Goal: Communication & Community: Ask a question

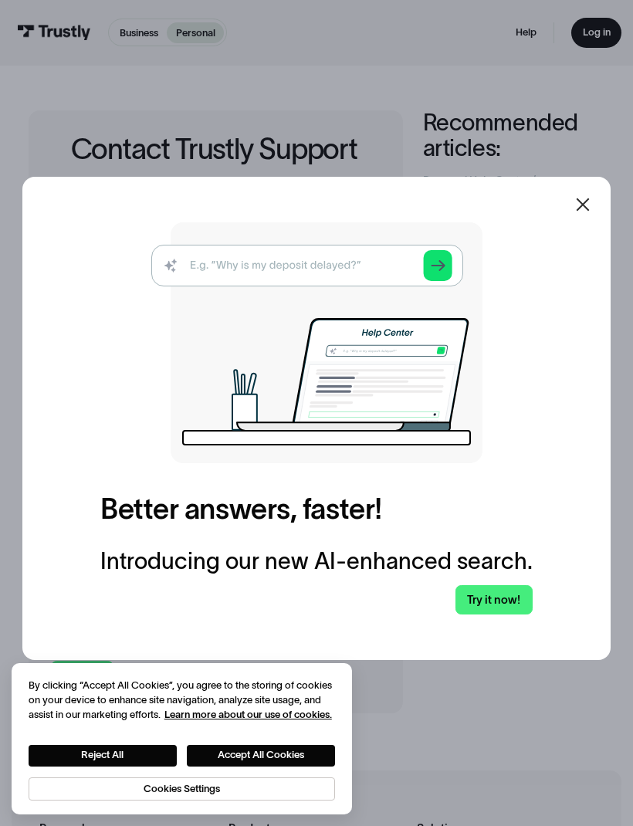
click at [585, 214] on icon at bounding box center [583, 204] width 19 height 19
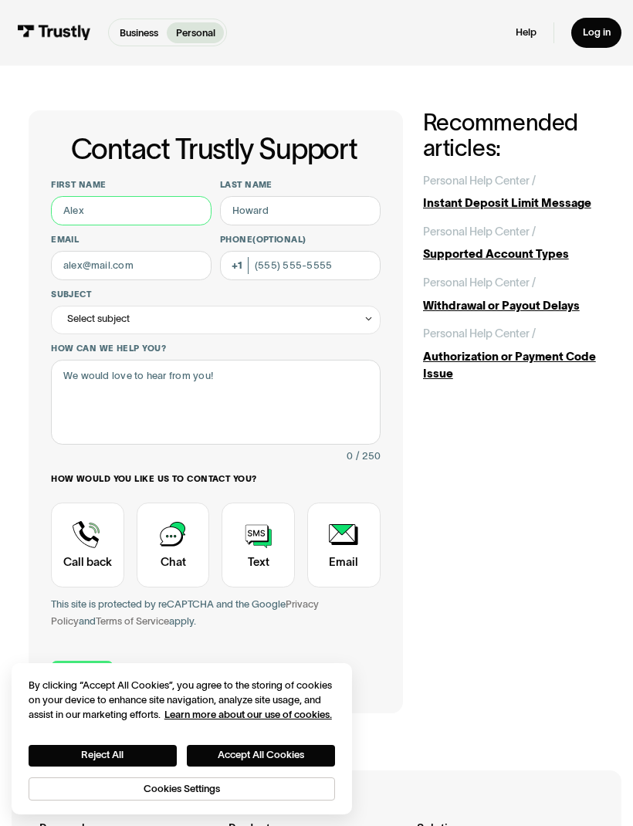
click at [72, 207] on input "First name" at bounding box center [131, 210] width 161 height 29
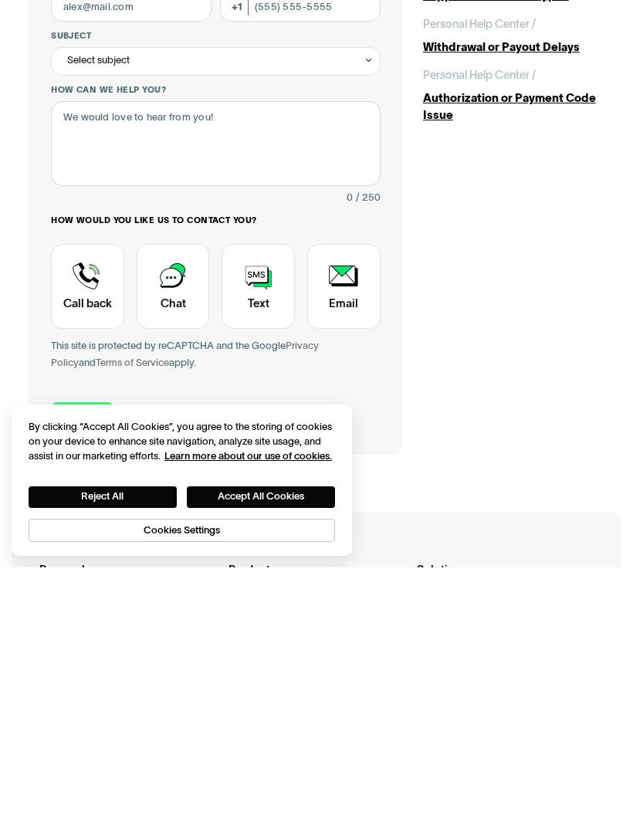
click at [84, 503] on div "Contact Trustly Support" at bounding box center [87, 545] width 73 height 85
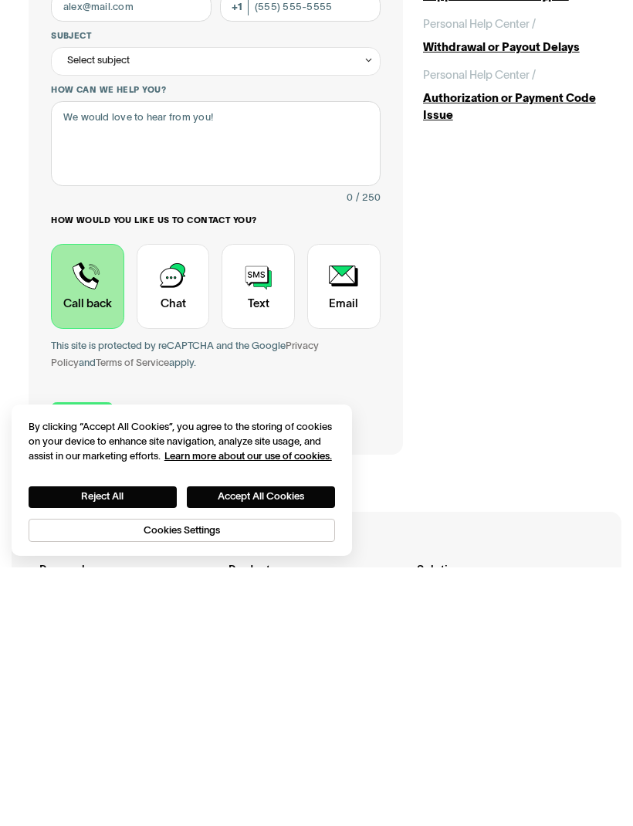
scroll to position [259, 0]
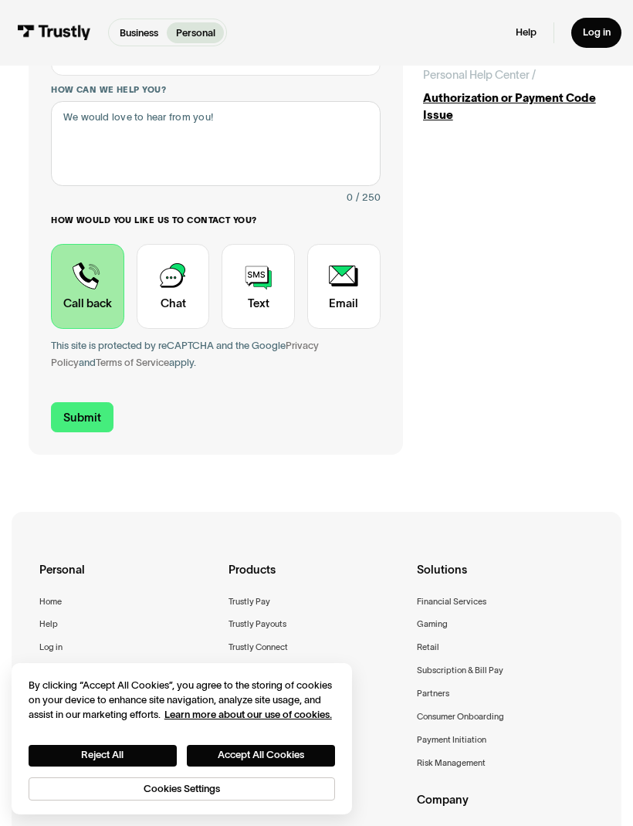
click at [77, 407] on input "Submit" at bounding box center [82, 417] width 62 height 30
click at [78, 413] on input "Submit" at bounding box center [82, 417] width 62 height 30
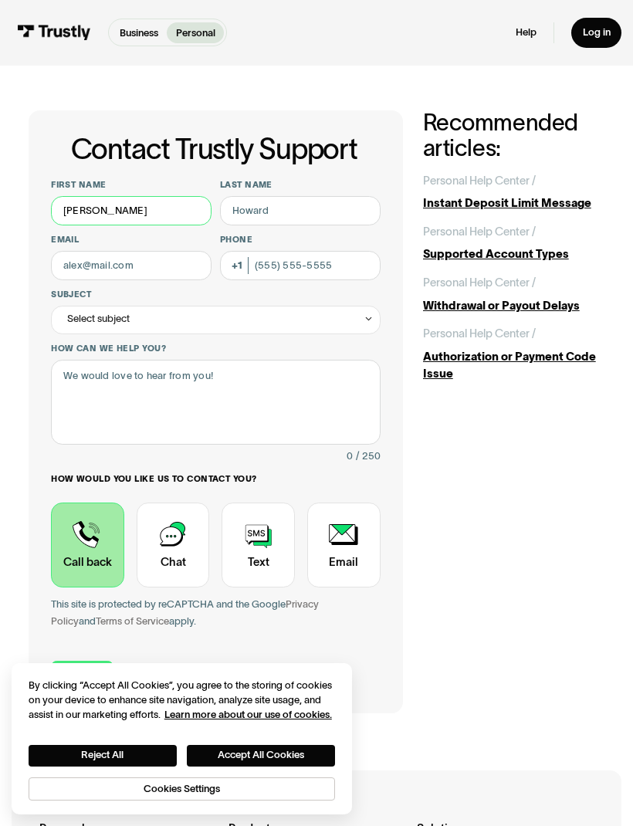
type input "[PERSON_NAME]"
click at [283, 205] on input "Last name" at bounding box center [300, 210] width 161 height 29
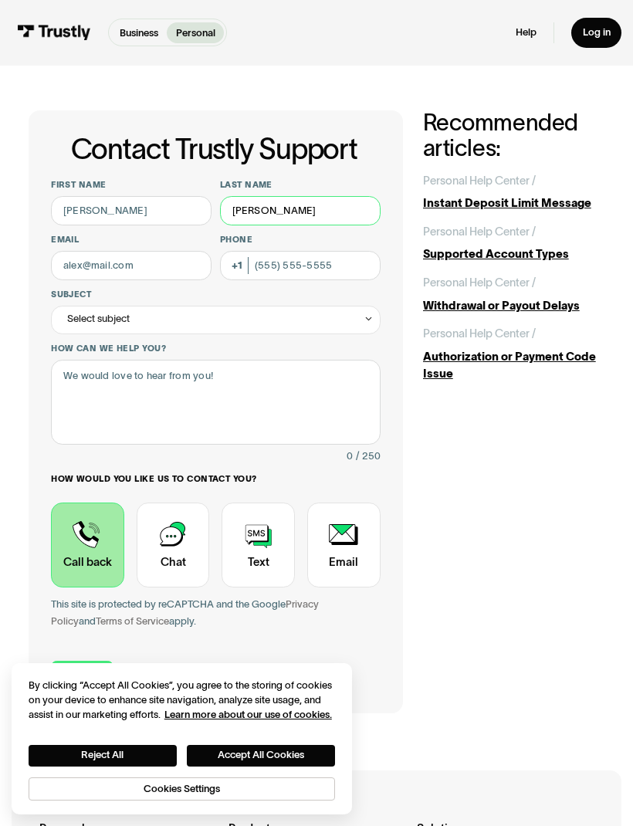
type input "[PERSON_NAME]"
click at [82, 267] on input "Email" at bounding box center [131, 265] width 161 height 29
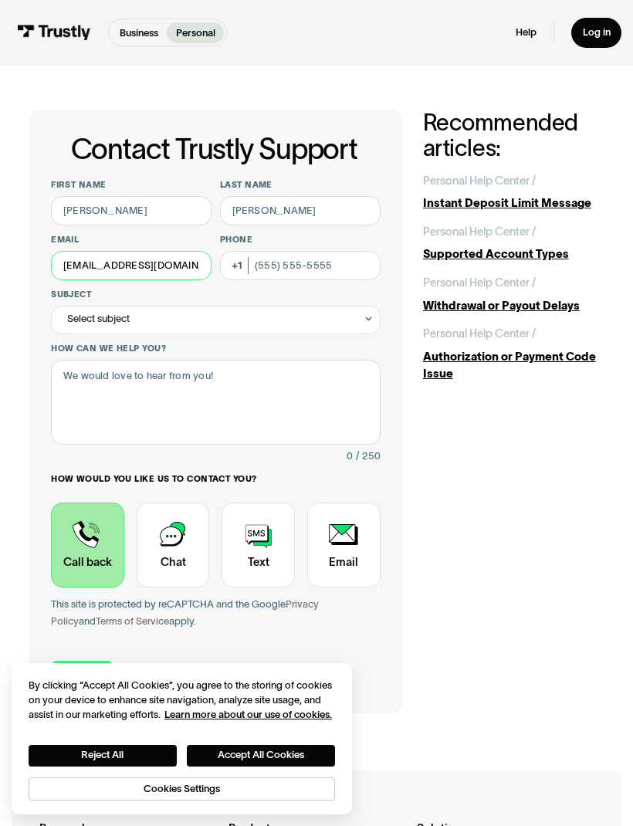
type input "[EMAIL_ADDRESS][DOMAIN_NAME]"
click at [288, 263] on input "Phone (Optional)" at bounding box center [300, 265] width 161 height 29
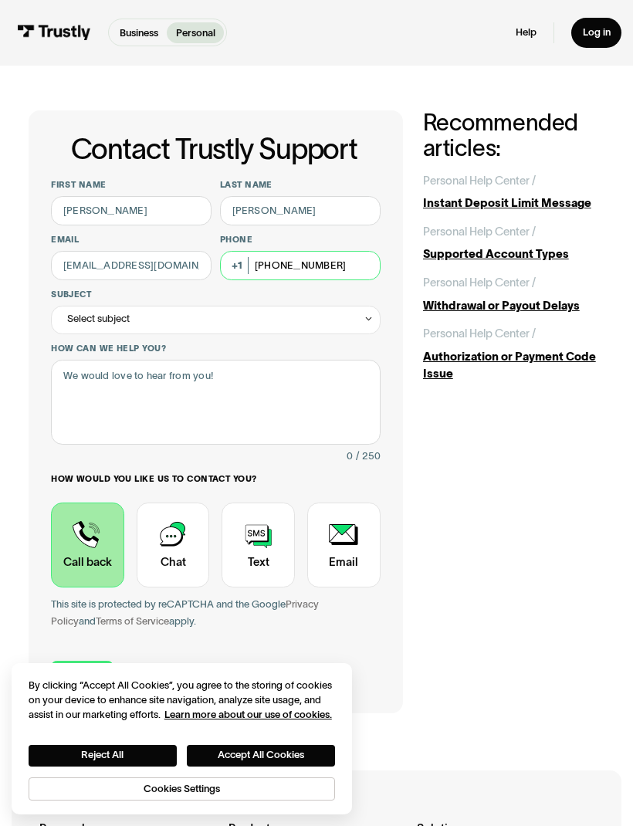
type input "[PHONE_NUMBER]"
click at [66, 319] on div "Select subject" at bounding box center [215, 320] width 329 height 29
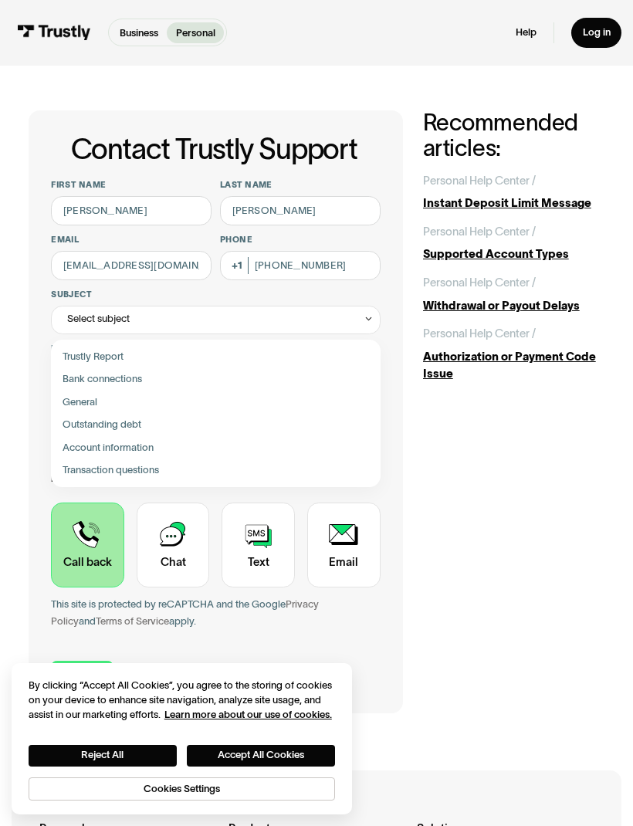
click at [64, 368] on label "Bank connections" at bounding box center [216, 379] width 318 height 22
type input "**********"
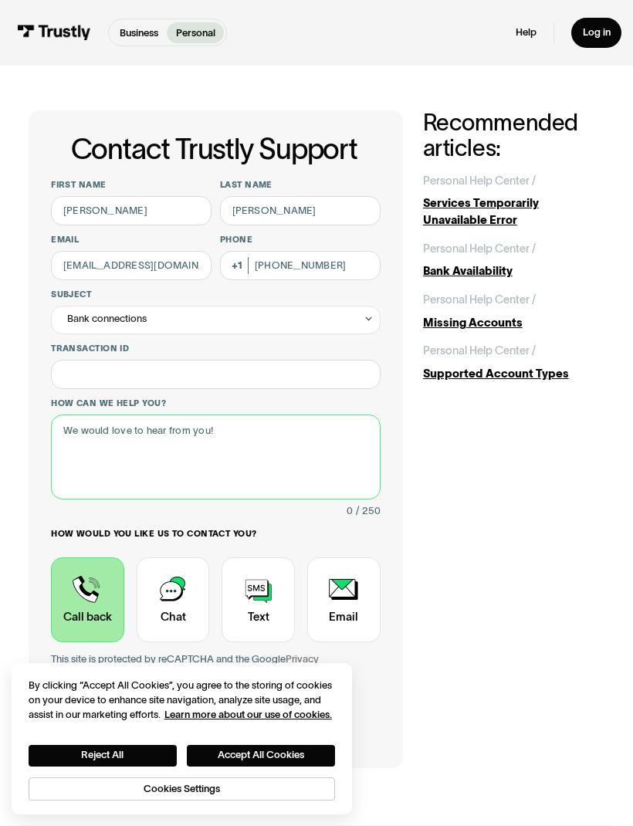
click at [66, 425] on textarea "How can we help you?" at bounding box center [215, 457] width 329 height 85
type textarea "Can’t get my bank get message that says"
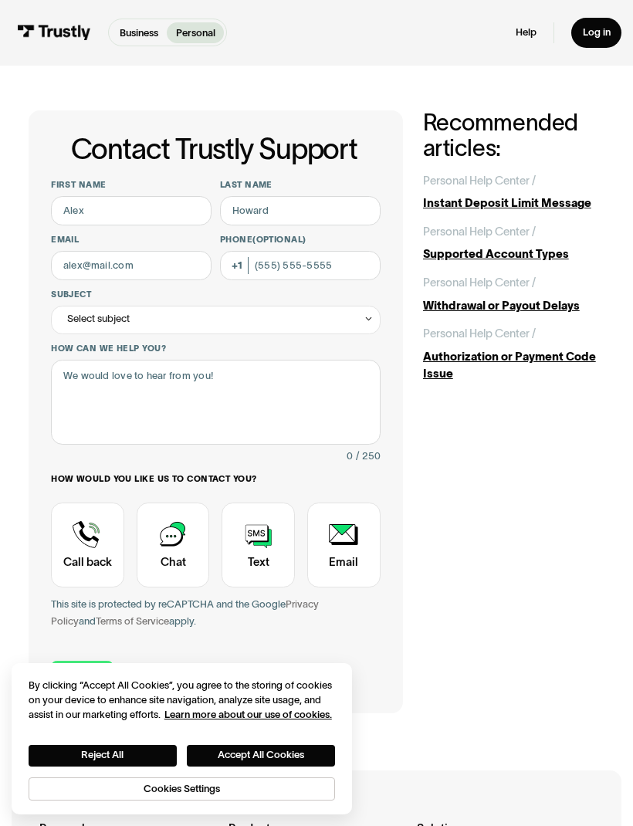
click at [73, 530] on div "Contact Trustly Support" at bounding box center [87, 545] width 73 height 85
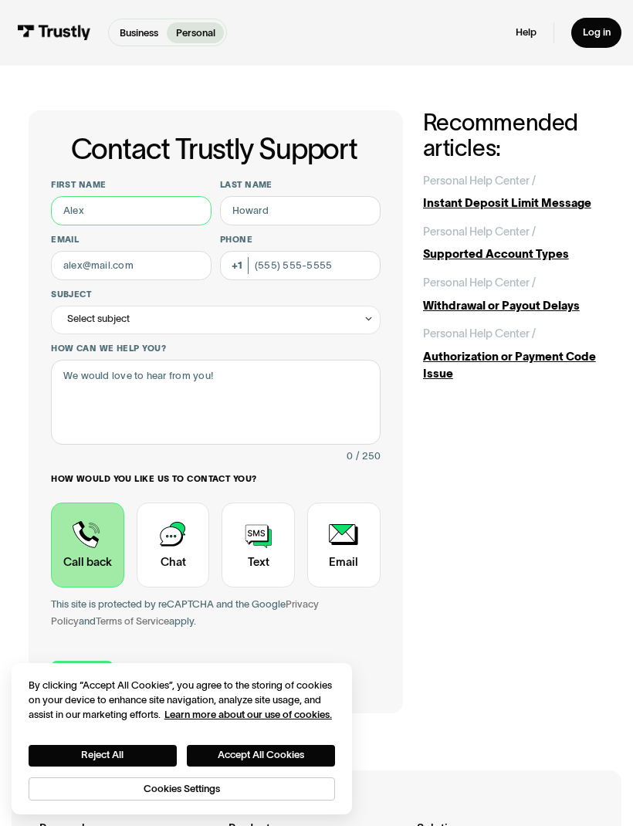
click at [112, 202] on input "First name" at bounding box center [131, 210] width 161 height 29
type input "[PERSON_NAME]"
click at [263, 201] on input "Last name" at bounding box center [300, 210] width 161 height 29
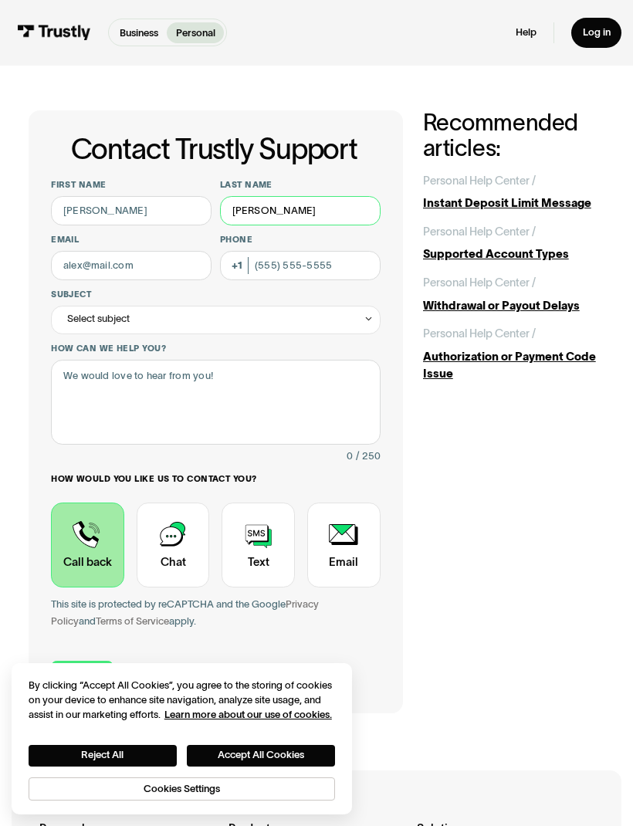
type input "[PERSON_NAME]"
click at [63, 266] on input "Email" at bounding box center [131, 265] width 161 height 29
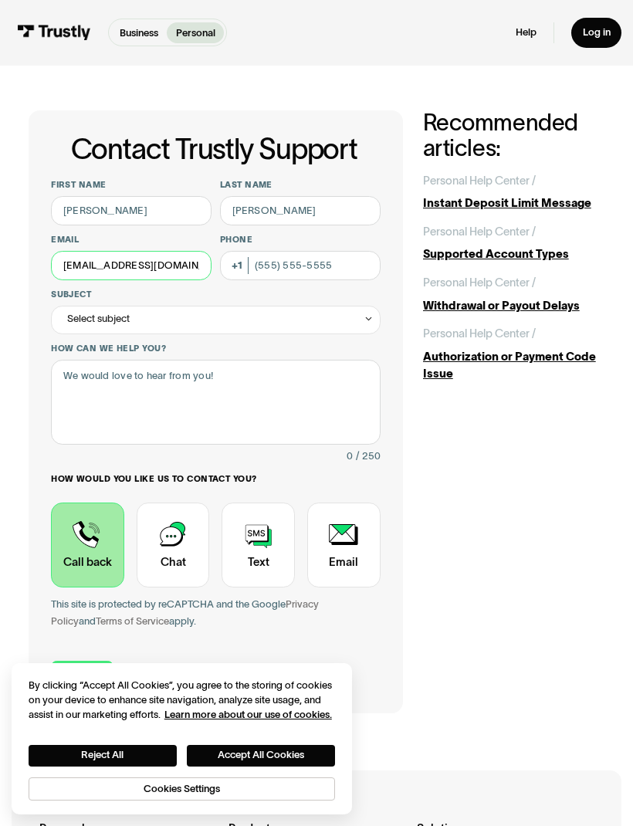
type input "[EMAIL_ADDRESS][DOMAIN_NAME]"
click at [274, 274] on input "Phone (Optional)" at bounding box center [300, 265] width 161 height 29
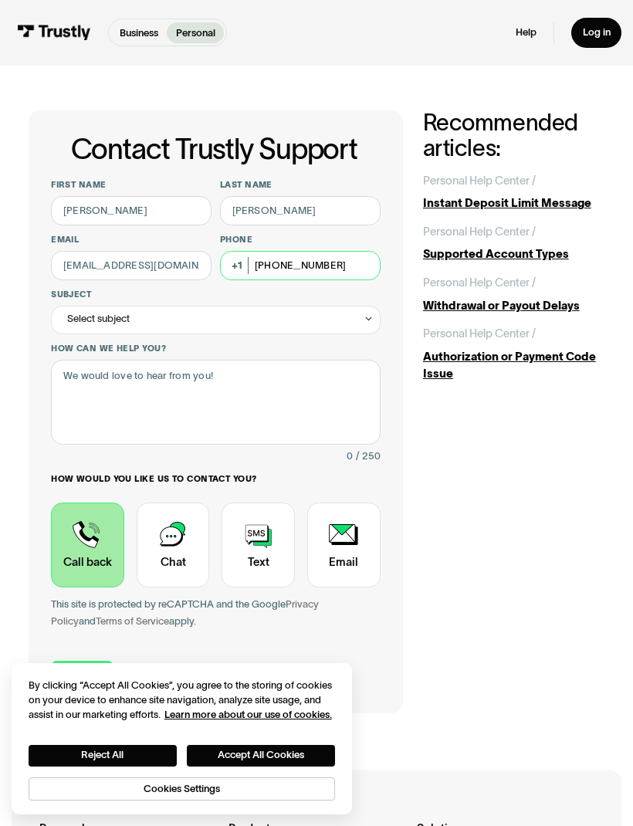
type input "[PHONE_NUMBER]"
click at [70, 320] on div "Select subject" at bounding box center [98, 319] width 63 height 17
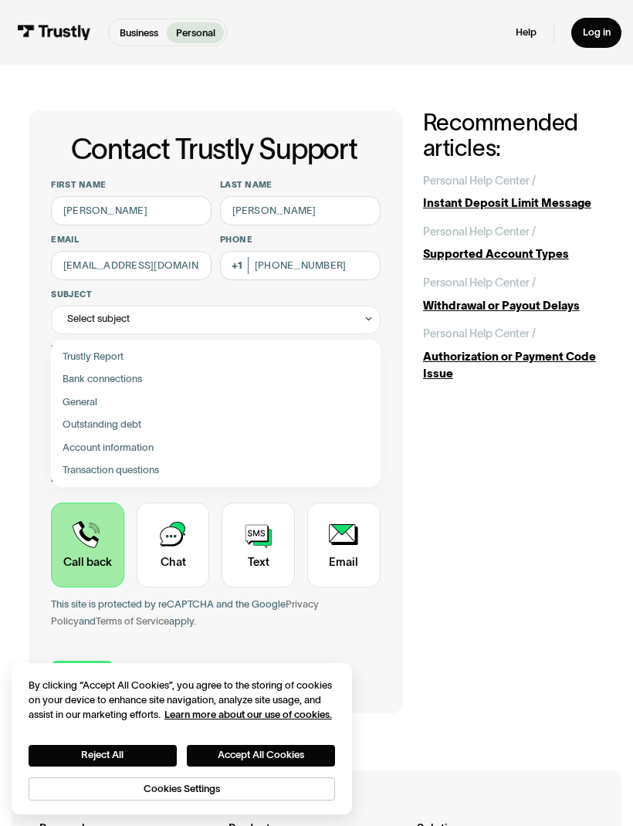
click at [63, 372] on span "Bank connections" at bounding box center [103, 379] width 80 height 17
type input "**********"
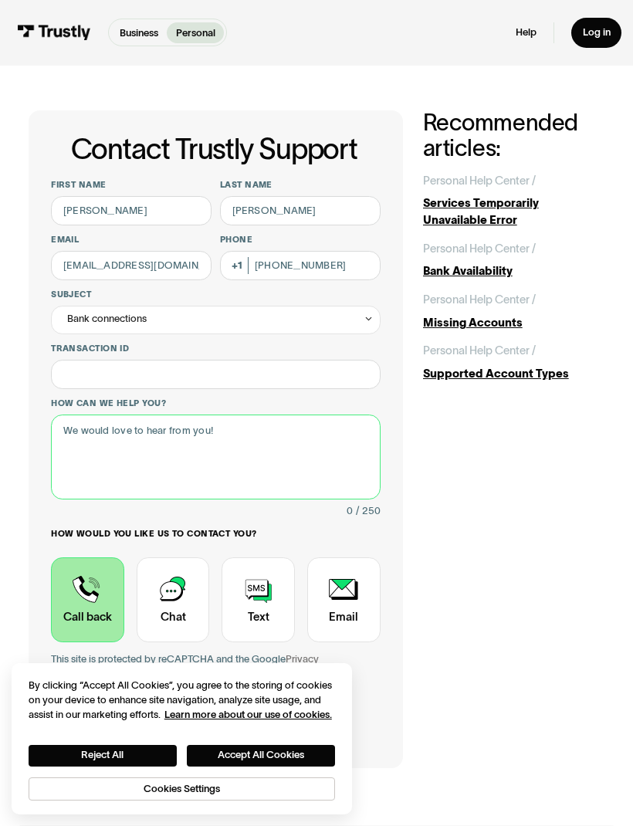
click at [78, 436] on textarea "How can we help you?" at bounding box center [215, 457] width 329 height 85
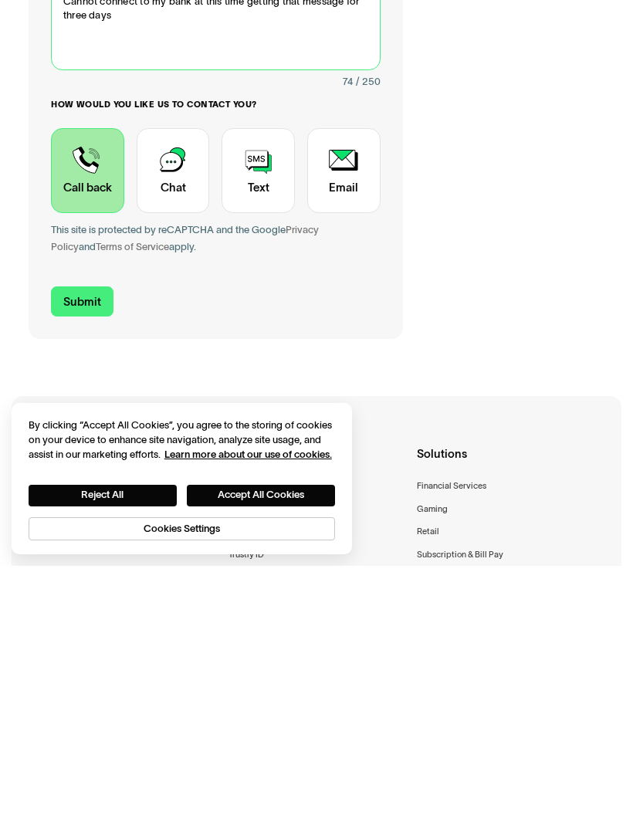
type textarea "Cannot connect to my bank at this time getting that message for three days"
click at [77, 547] on input "Submit" at bounding box center [82, 562] width 62 height 30
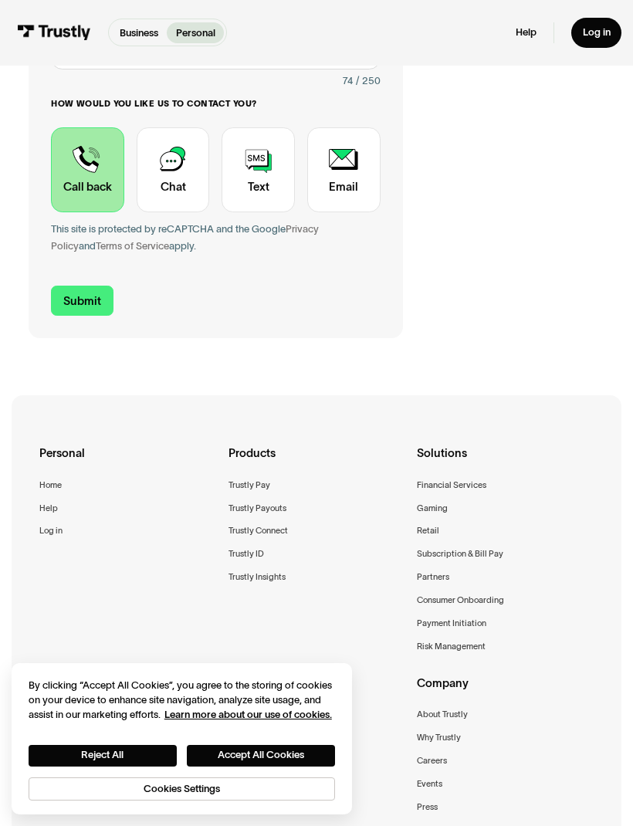
type input "[PHONE_NUMBER]"
